Goal: Task Accomplishment & Management: Manage account settings

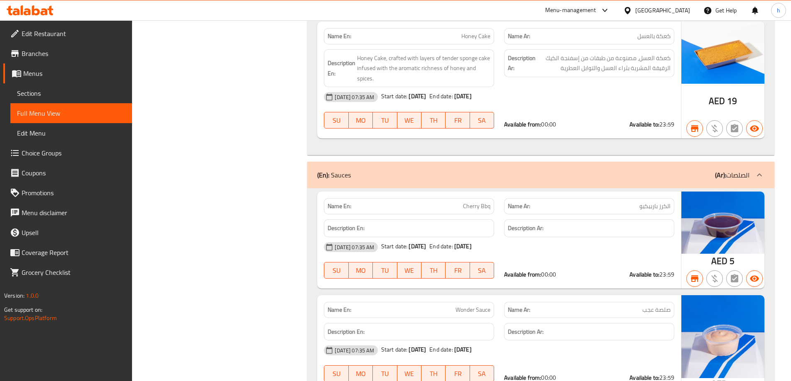
scroll to position [7348, 0]
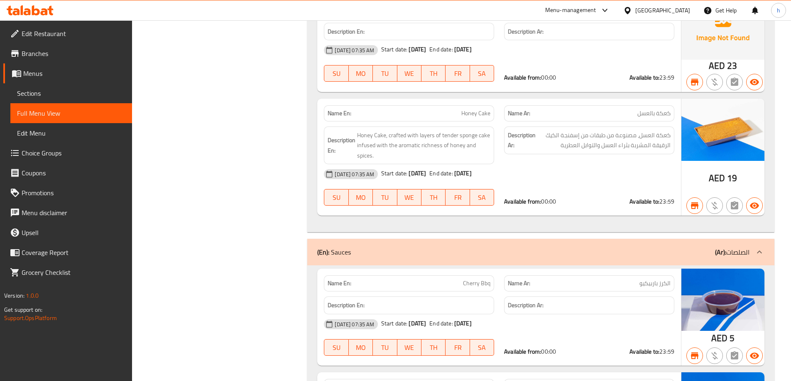
click at [82, 55] on span "Branches" at bounding box center [74, 54] width 104 height 10
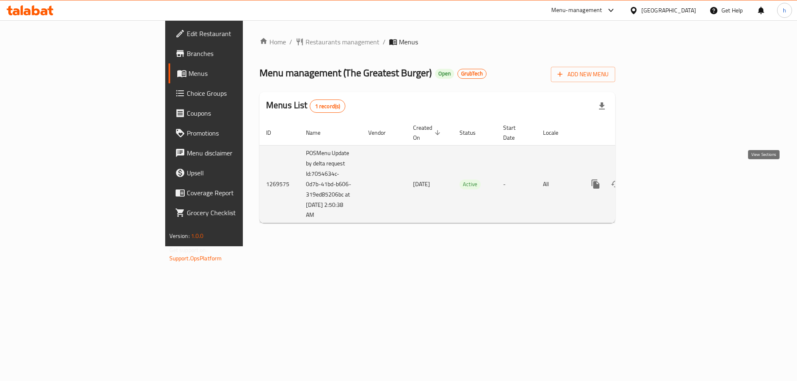
click at [665, 179] on link "enhanced table" at bounding box center [655, 184] width 20 height 20
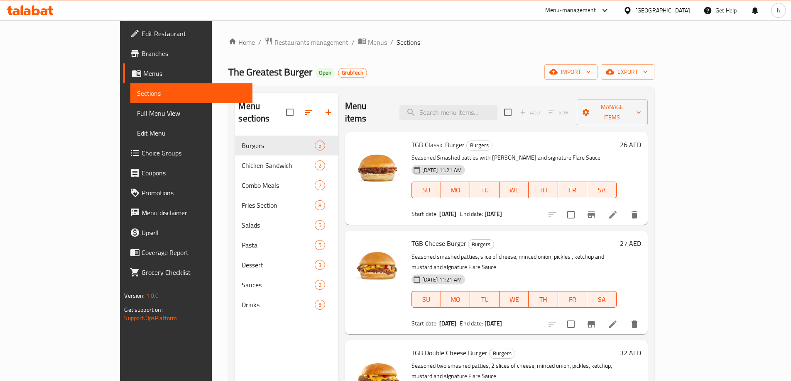
click at [142, 34] on span "Edit Restaurant" at bounding box center [194, 34] width 104 height 10
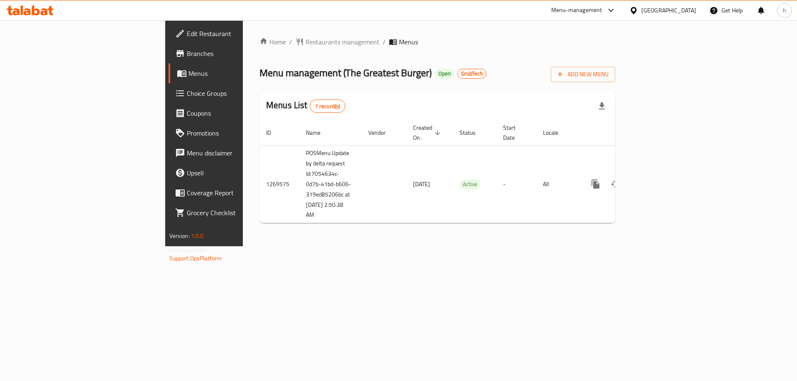
click at [458, 77] on span "GrubTech" at bounding box center [472, 73] width 28 height 7
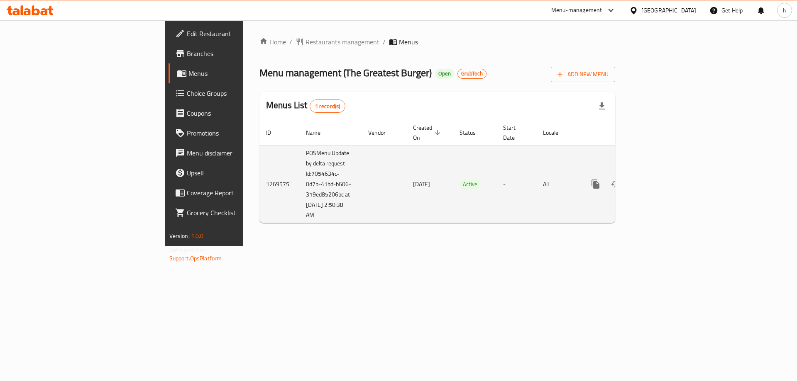
click at [299, 145] on td "POSMenu Update by delta request Id:7054634c-0d7b-41bd-b606-319ed85206bc at 1/27…" at bounding box center [330, 184] width 62 height 78
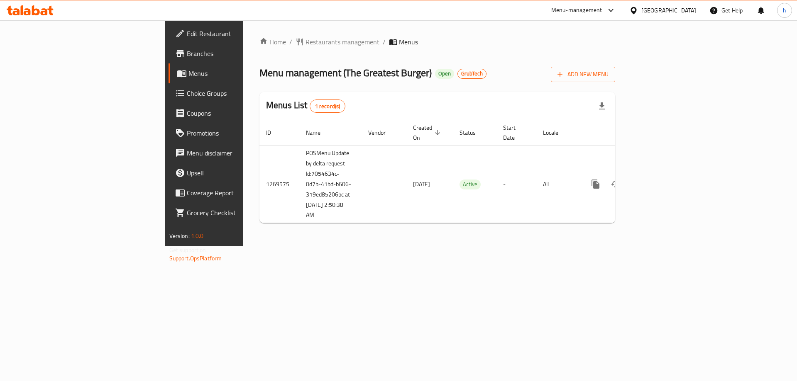
click at [458, 75] on span "GrubTech" at bounding box center [472, 73] width 28 height 7
click at [187, 56] on span "Branches" at bounding box center [239, 54] width 105 height 10
